Goal: Check status: Check status

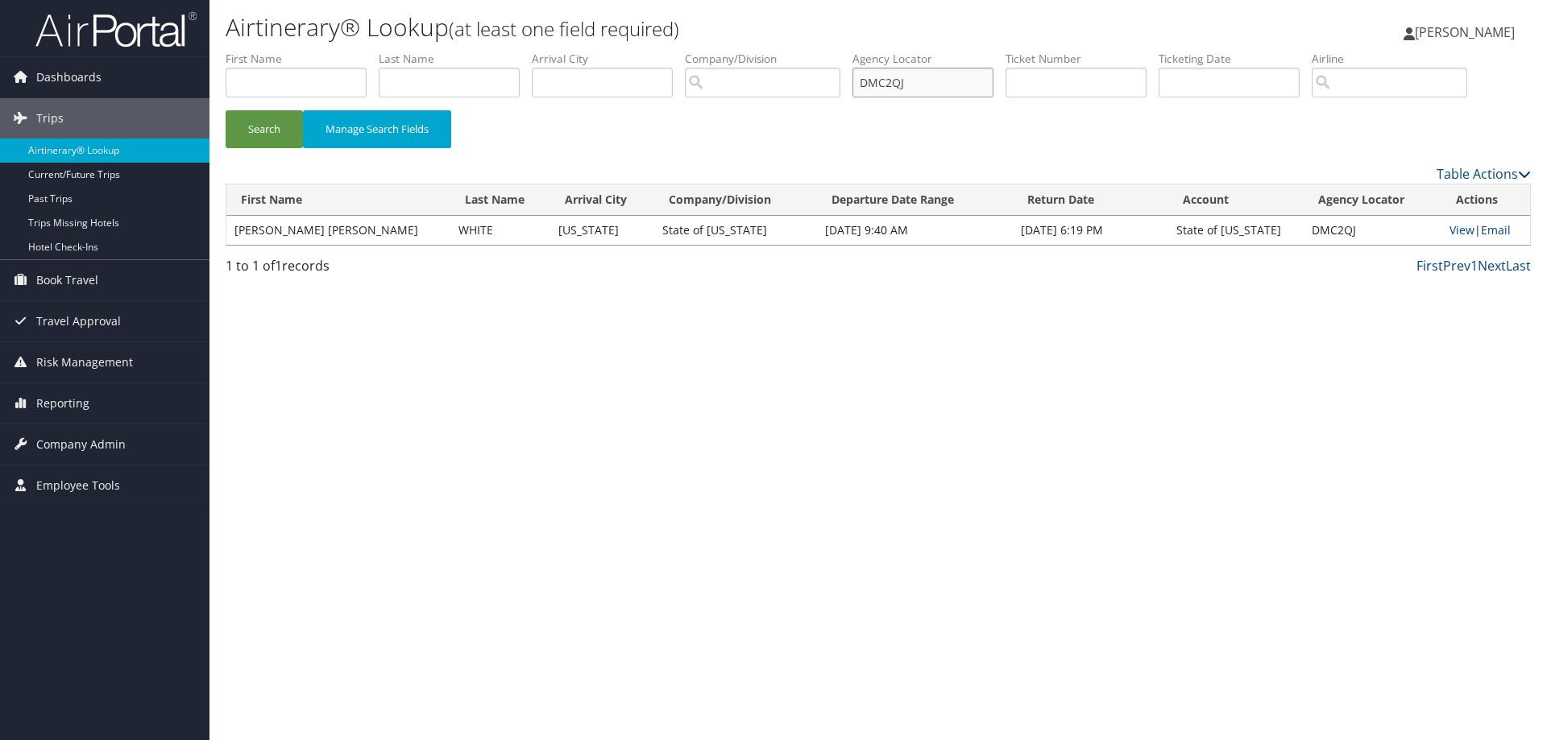
drag, startPoint x: 923, startPoint y: 82, endPoint x: 744, endPoint y: 65, distance: 179.6
click at [744, 51] on ul "First Name Last Name Departure City Arrival City Company/Division Airport/City …" at bounding box center [878, 51] width 1305 height 0
paste input "L8P27"
type input "DL8P27"
click at [284, 130] on button "Search" at bounding box center [264, 129] width 77 height 38
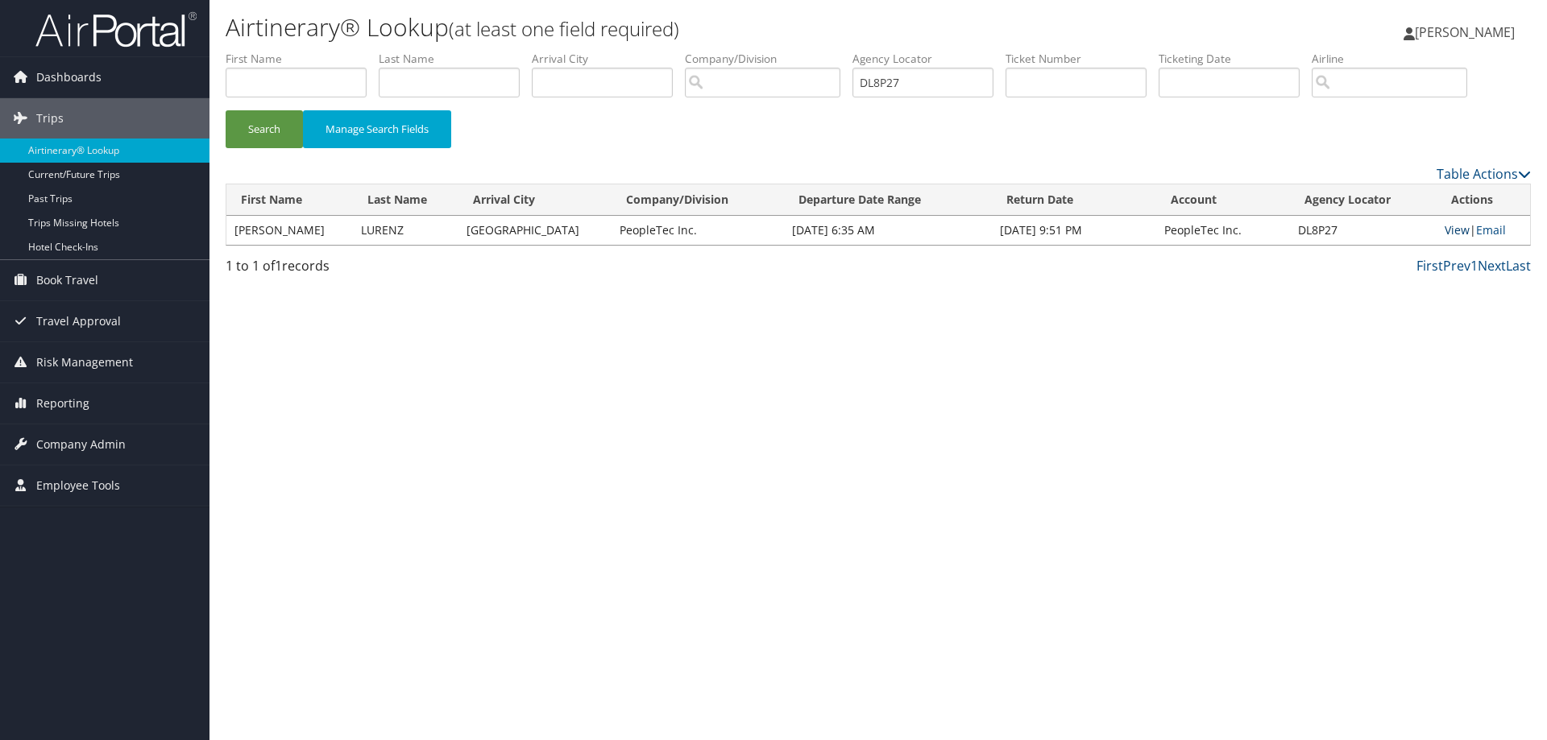
click at [1444, 230] on link "View" at bounding box center [1456, 229] width 25 height 15
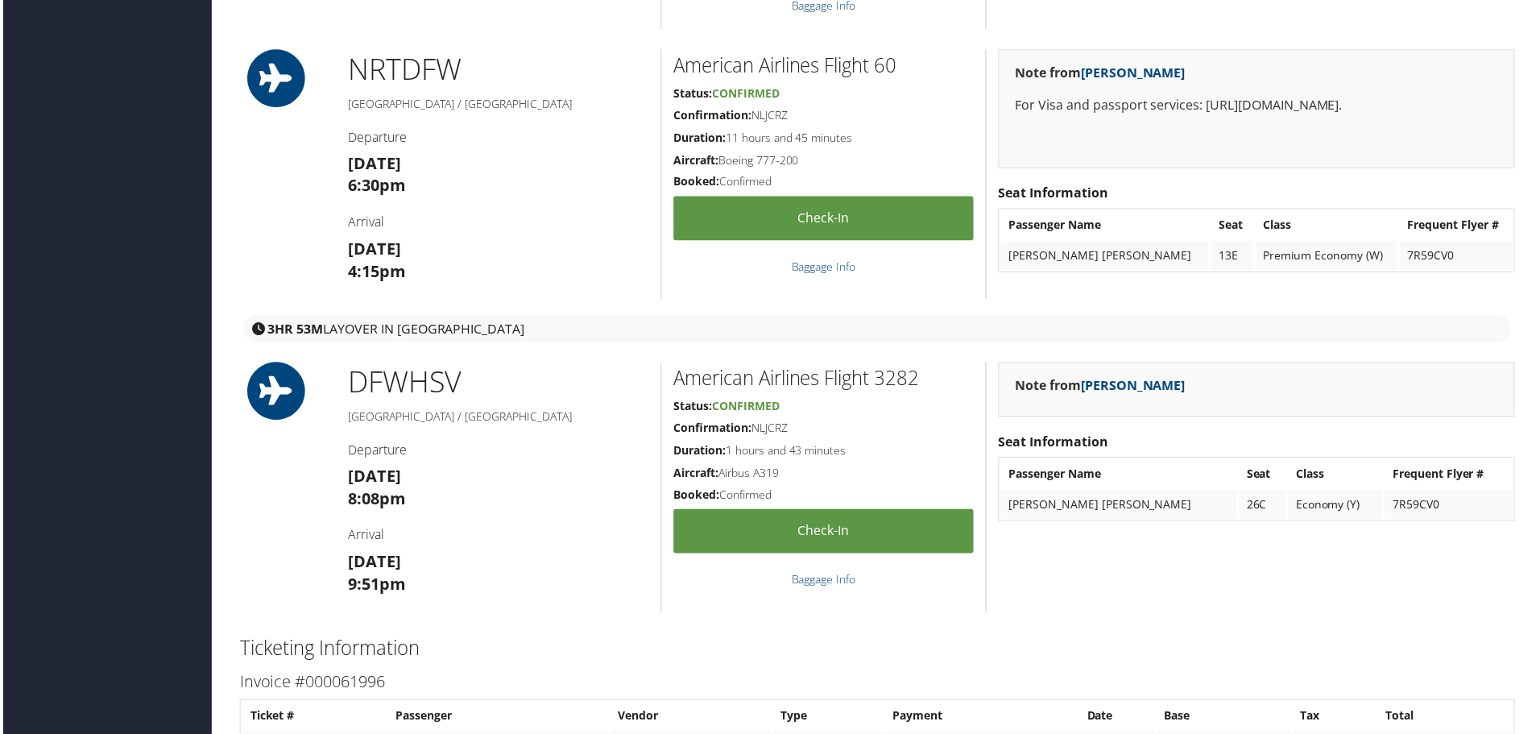
scroll to position [2175, 0]
